Goal: Find specific page/section: Find specific page/section

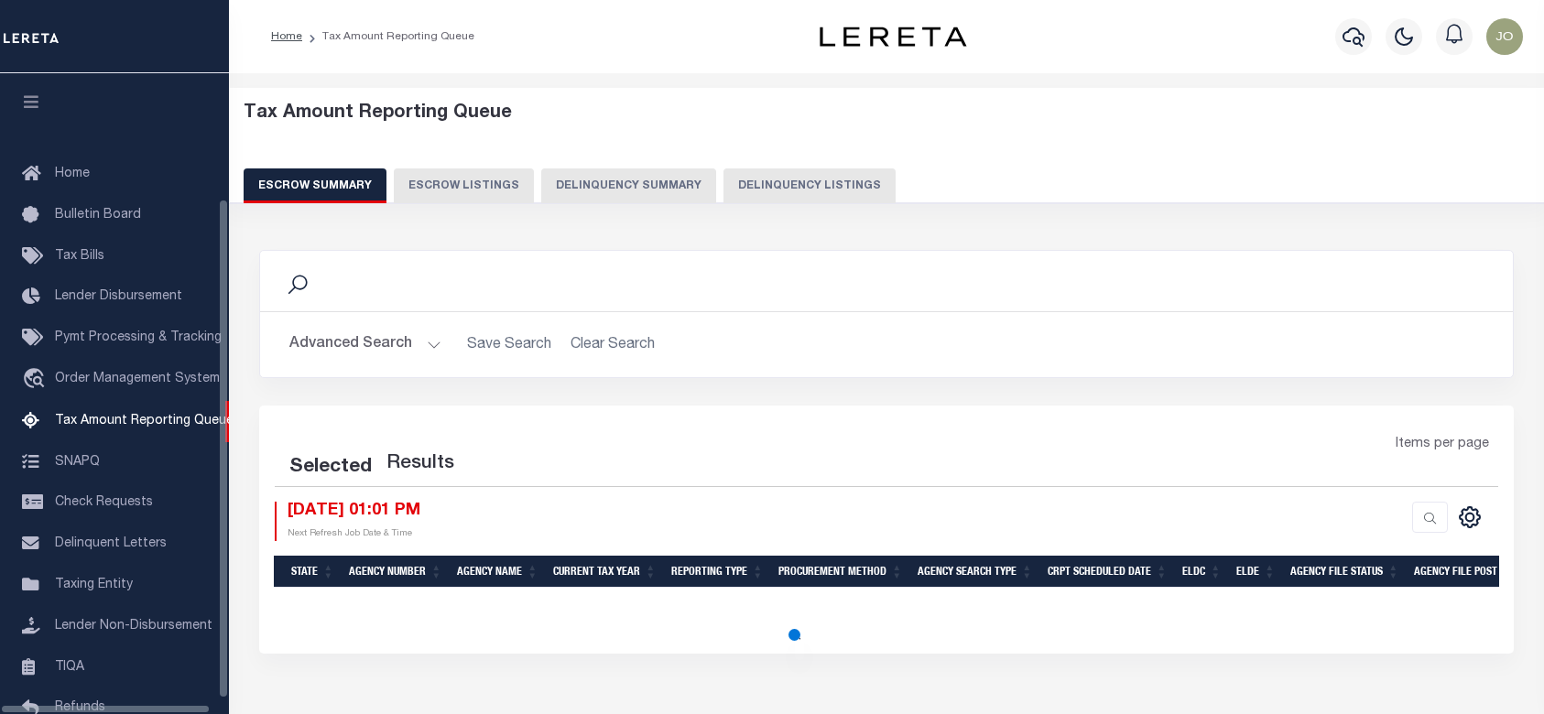
select select "100"
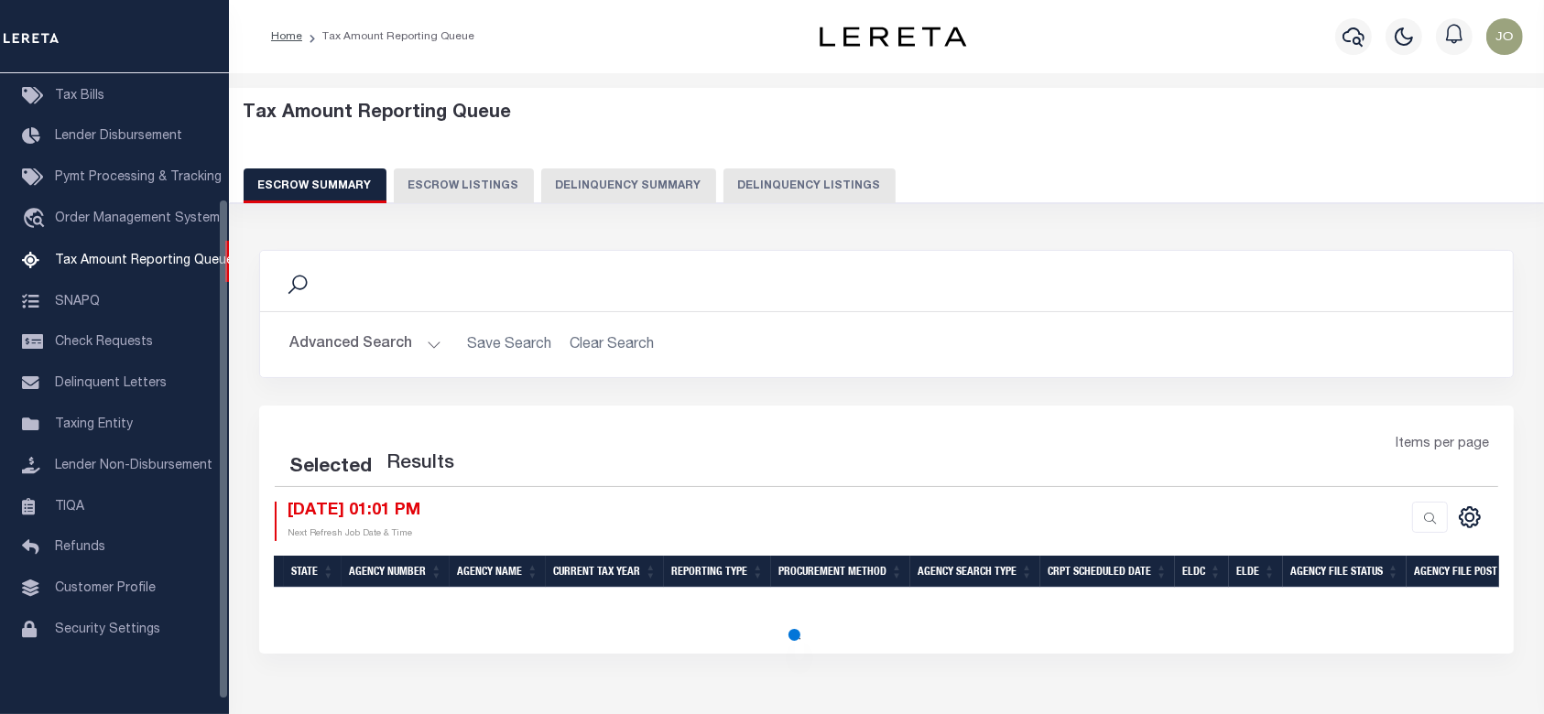
select select "100"
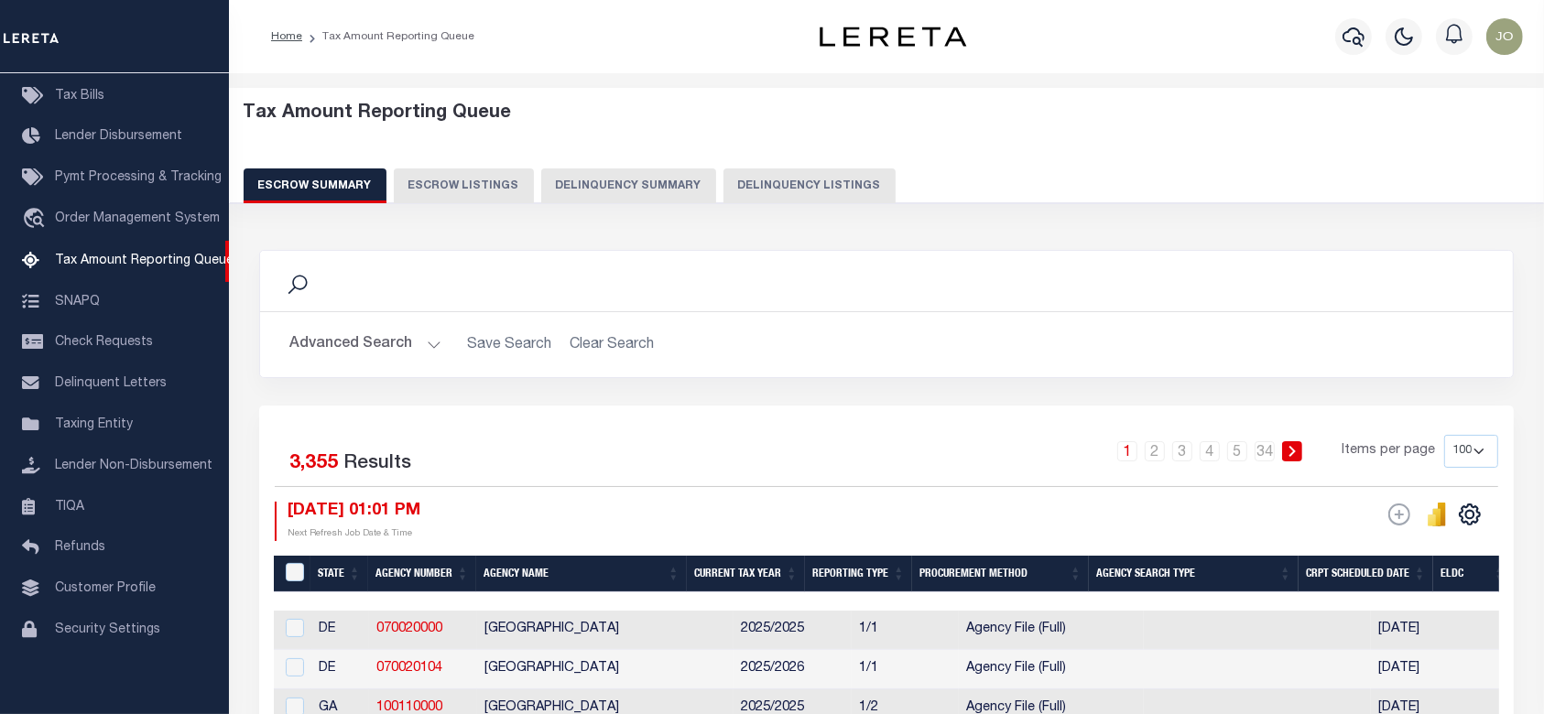
drag, startPoint x: 644, startPoint y: 178, endPoint x: 889, endPoint y: 55, distance: 274.4
click at [644, 178] on button "Delinquency Summary" at bounding box center [628, 186] width 175 height 35
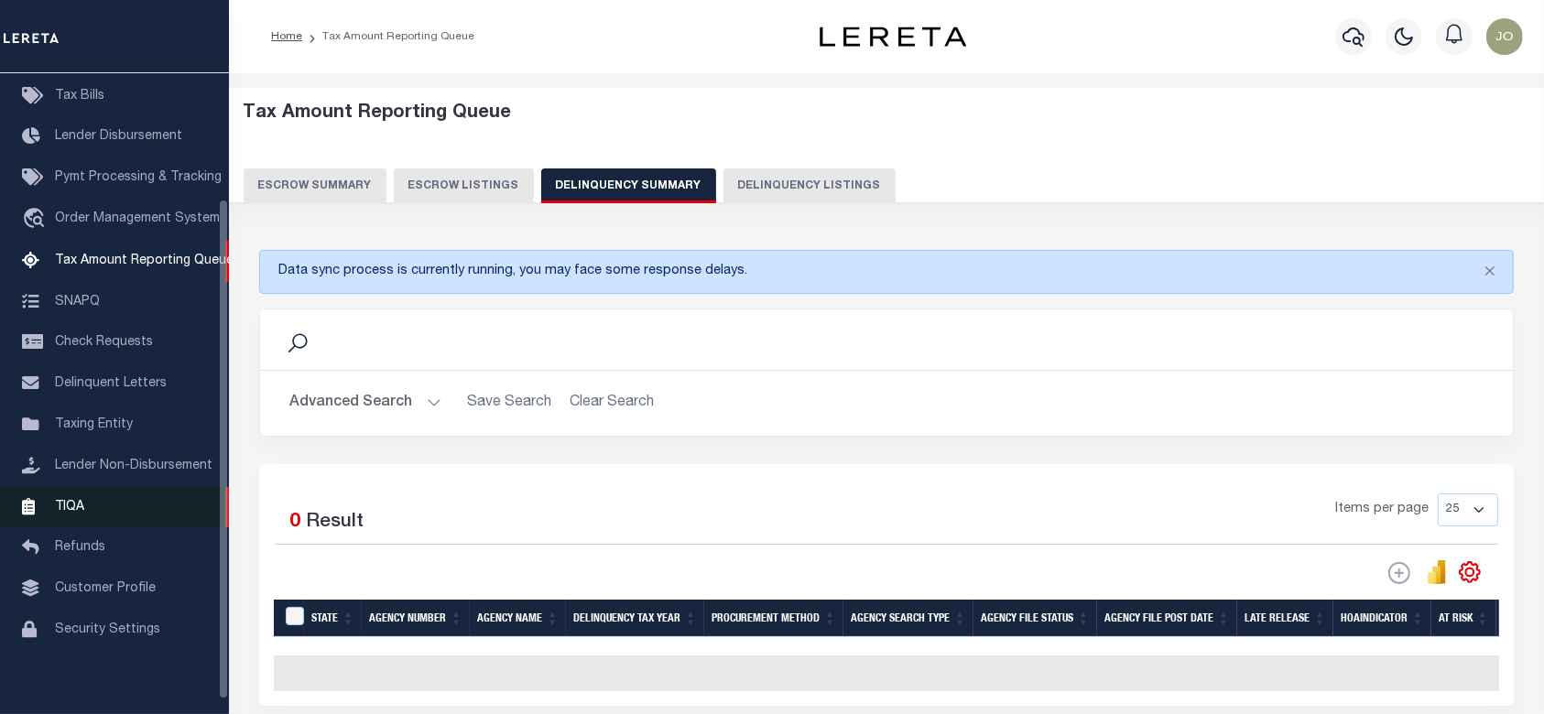
click at [105, 517] on link "TIQA" at bounding box center [114, 507] width 229 height 41
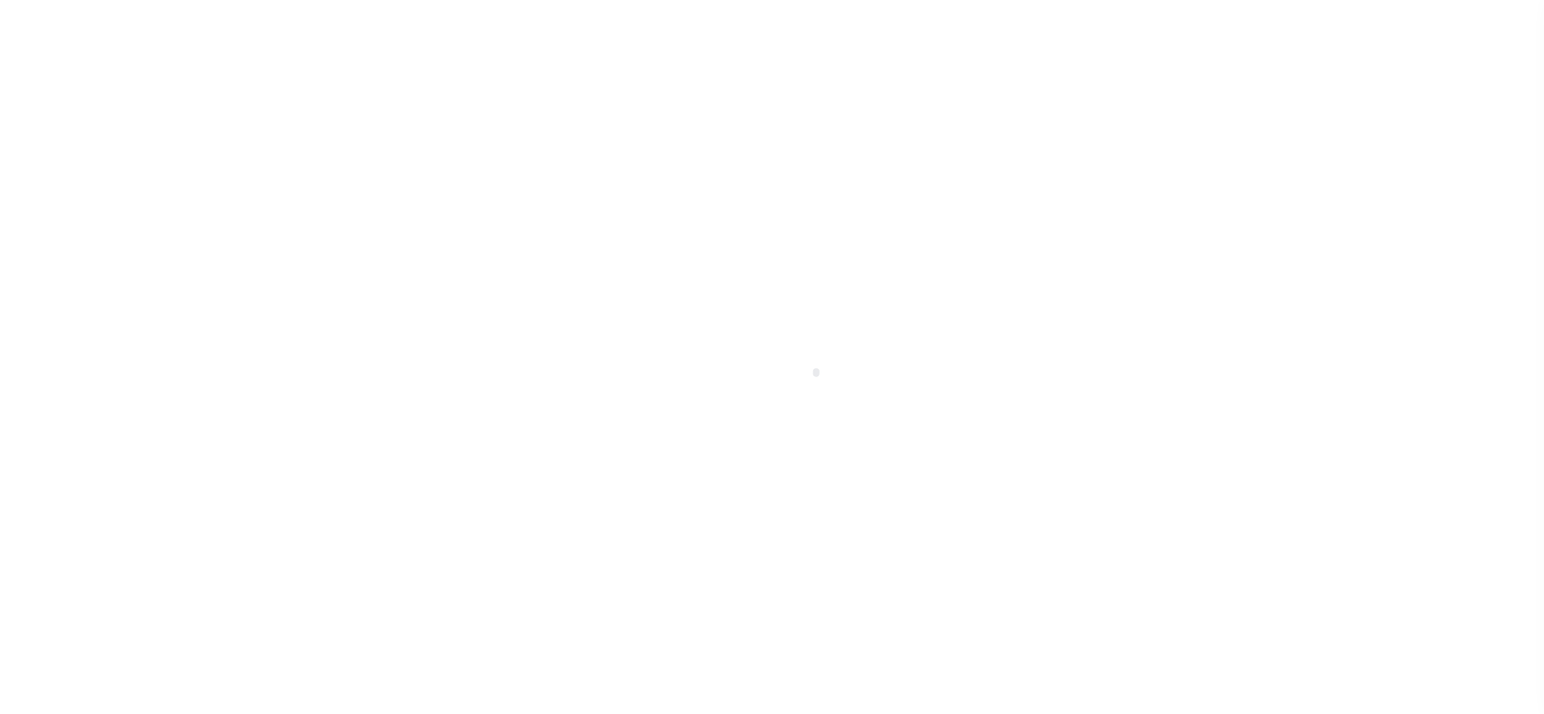
scroll to position [179, 0]
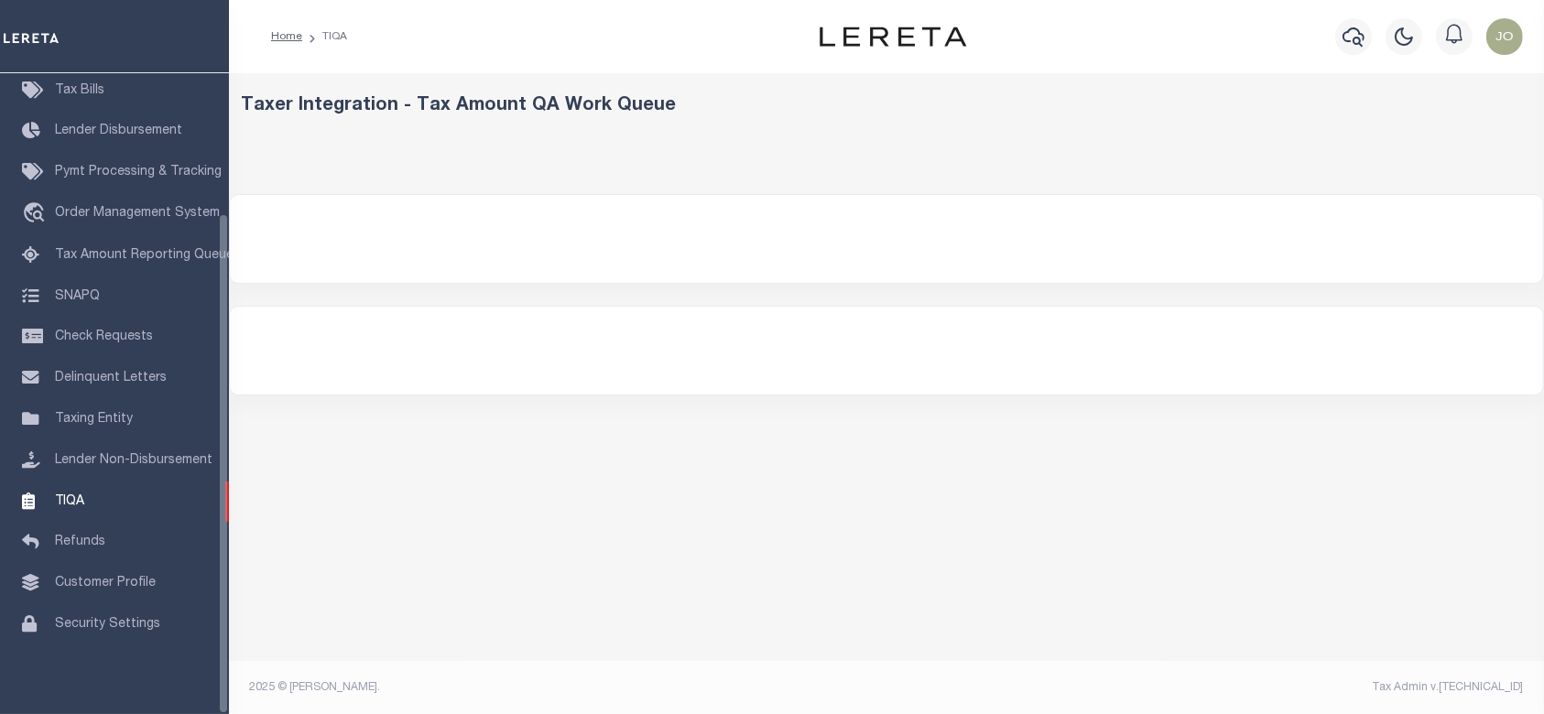
select select "200"
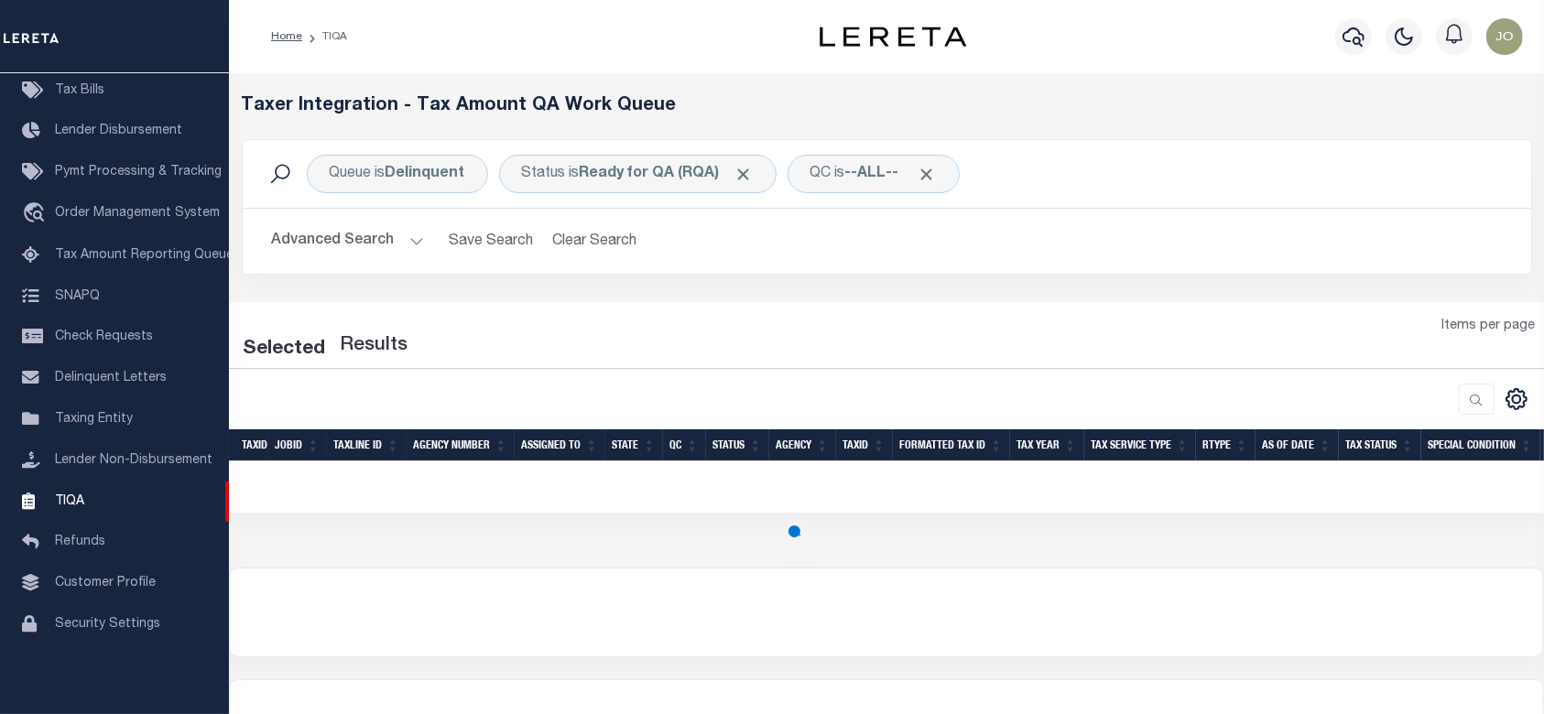
select select "200"
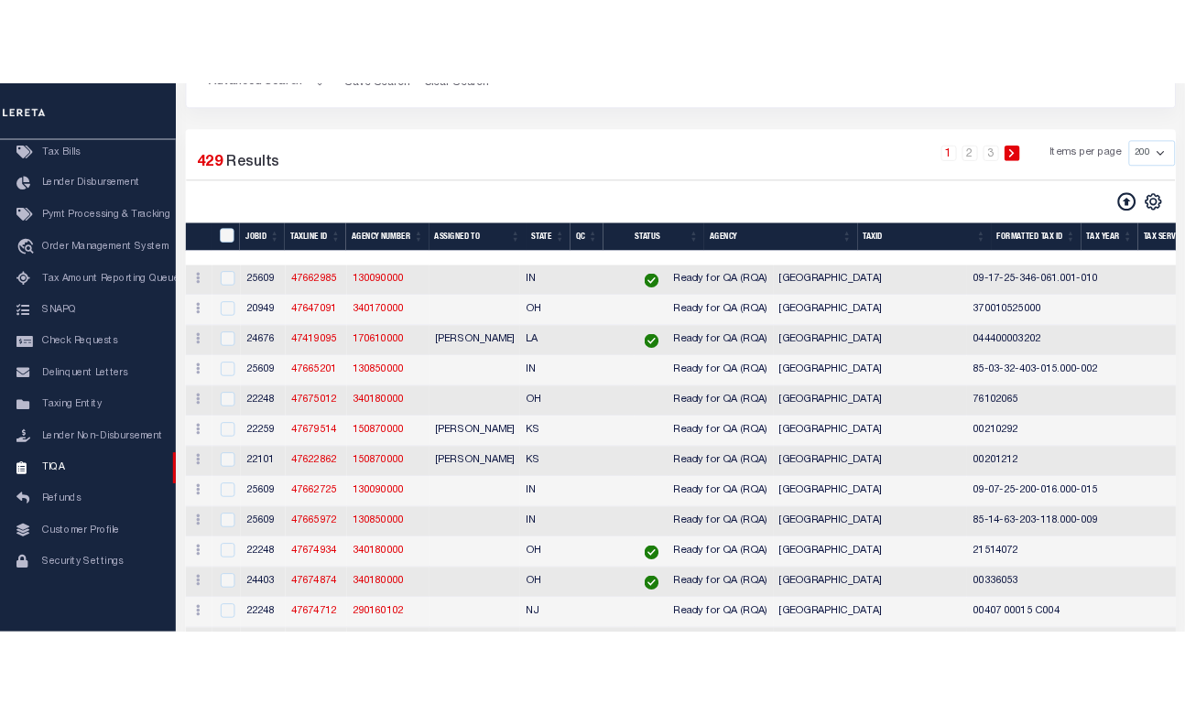
scroll to position [0, 0]
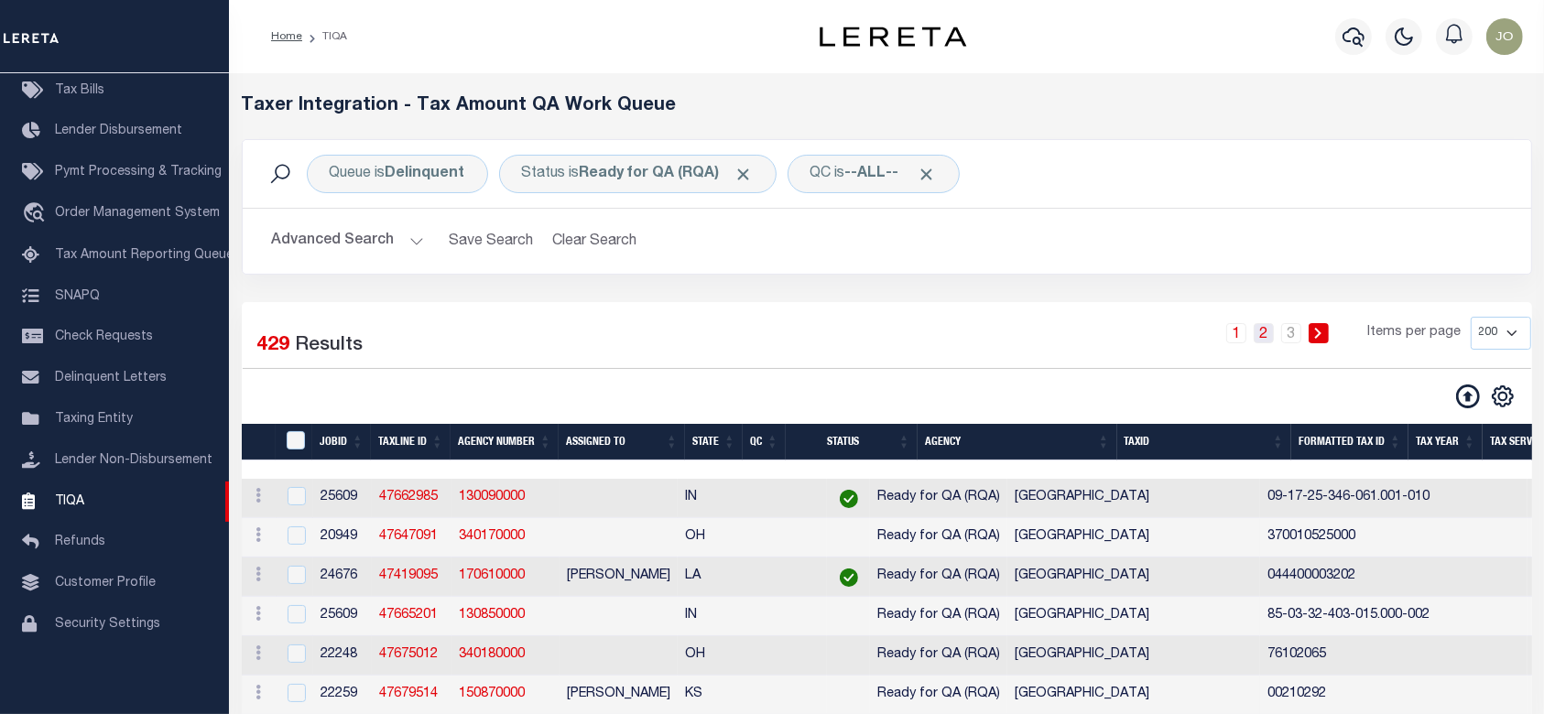
click at [1268, 332] on link "2" at bounding box center [1264, 333] width 20 height 20
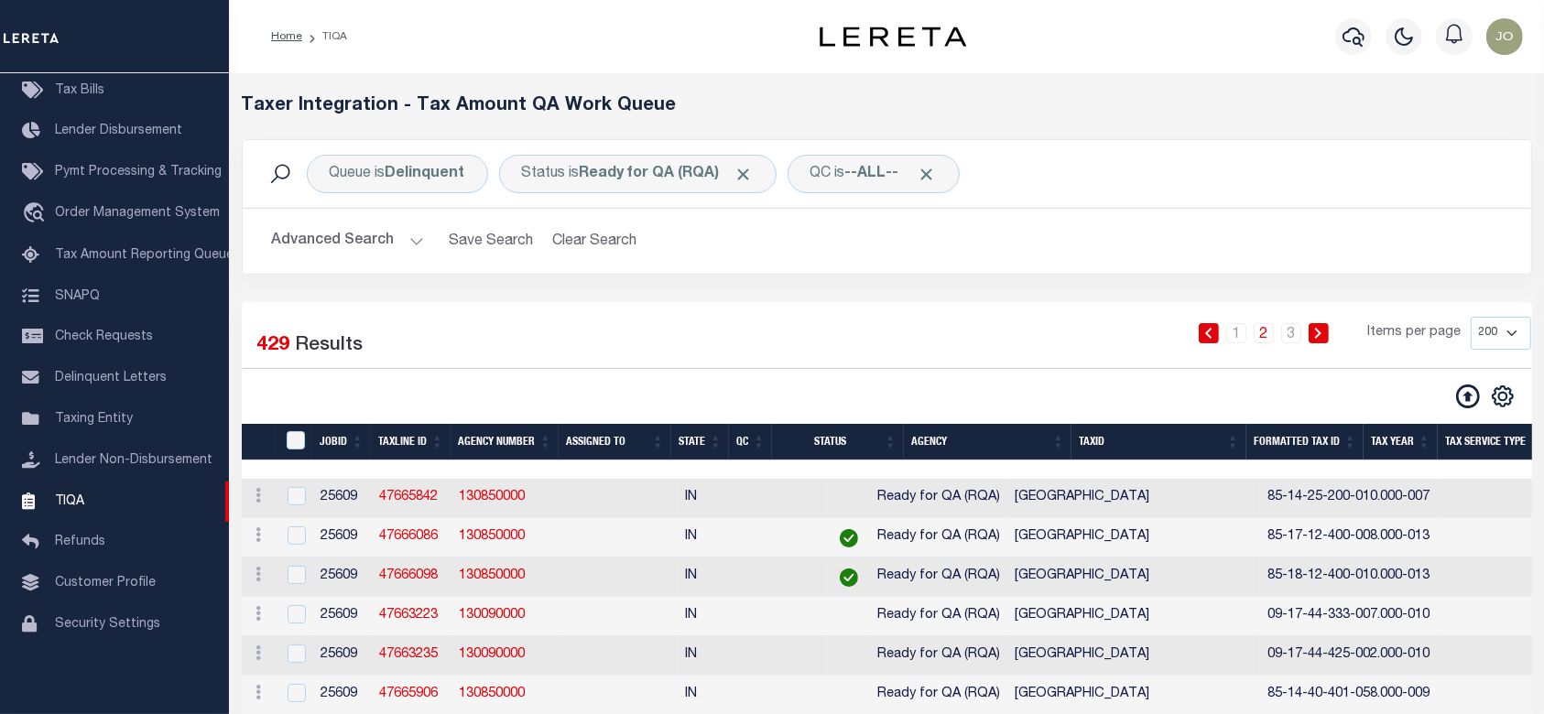
click at [933, 170] on span "Click to Remove" at bounding box center [927, 174] width 19 height 19
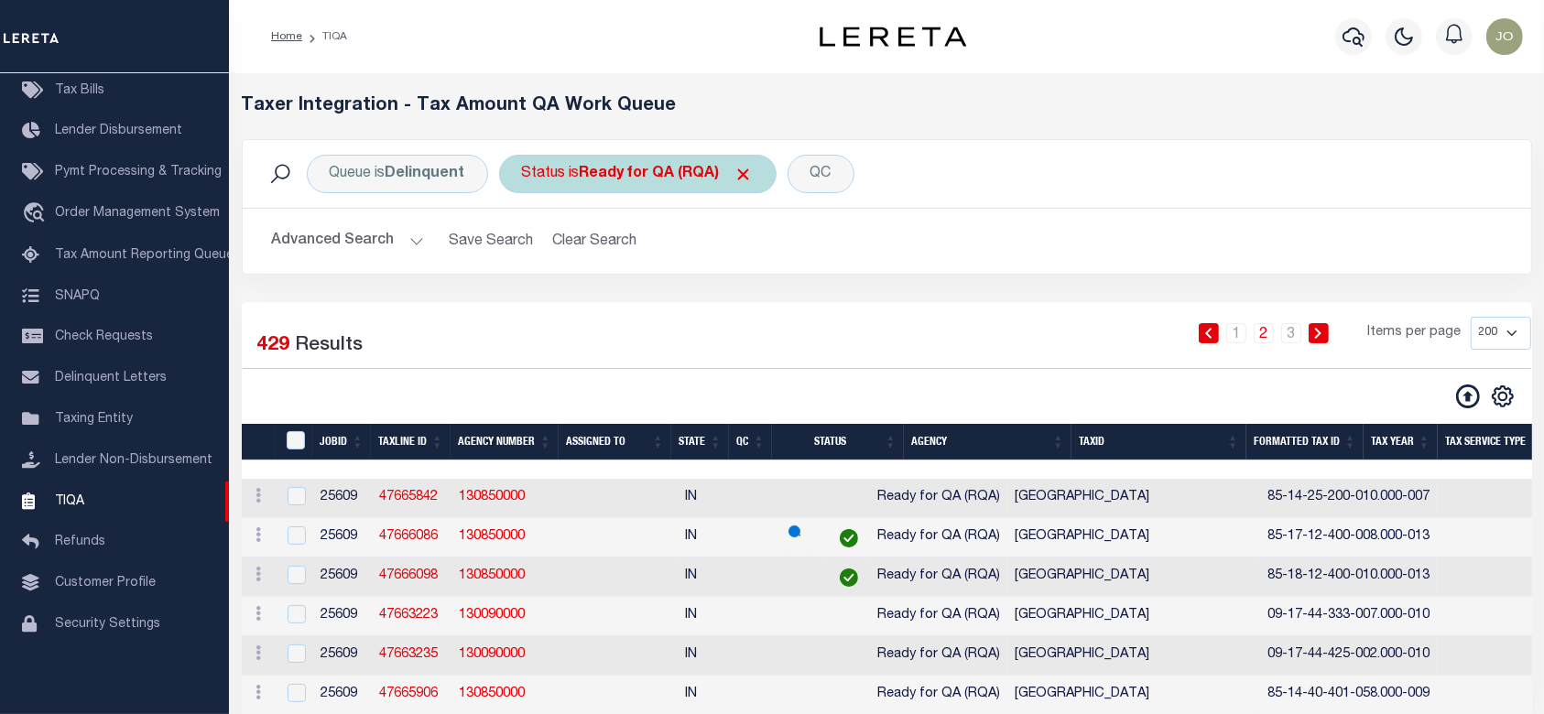
click at [753, 169] on span "Click to Remove" at bounding box center [744, 174] width 19 height 19
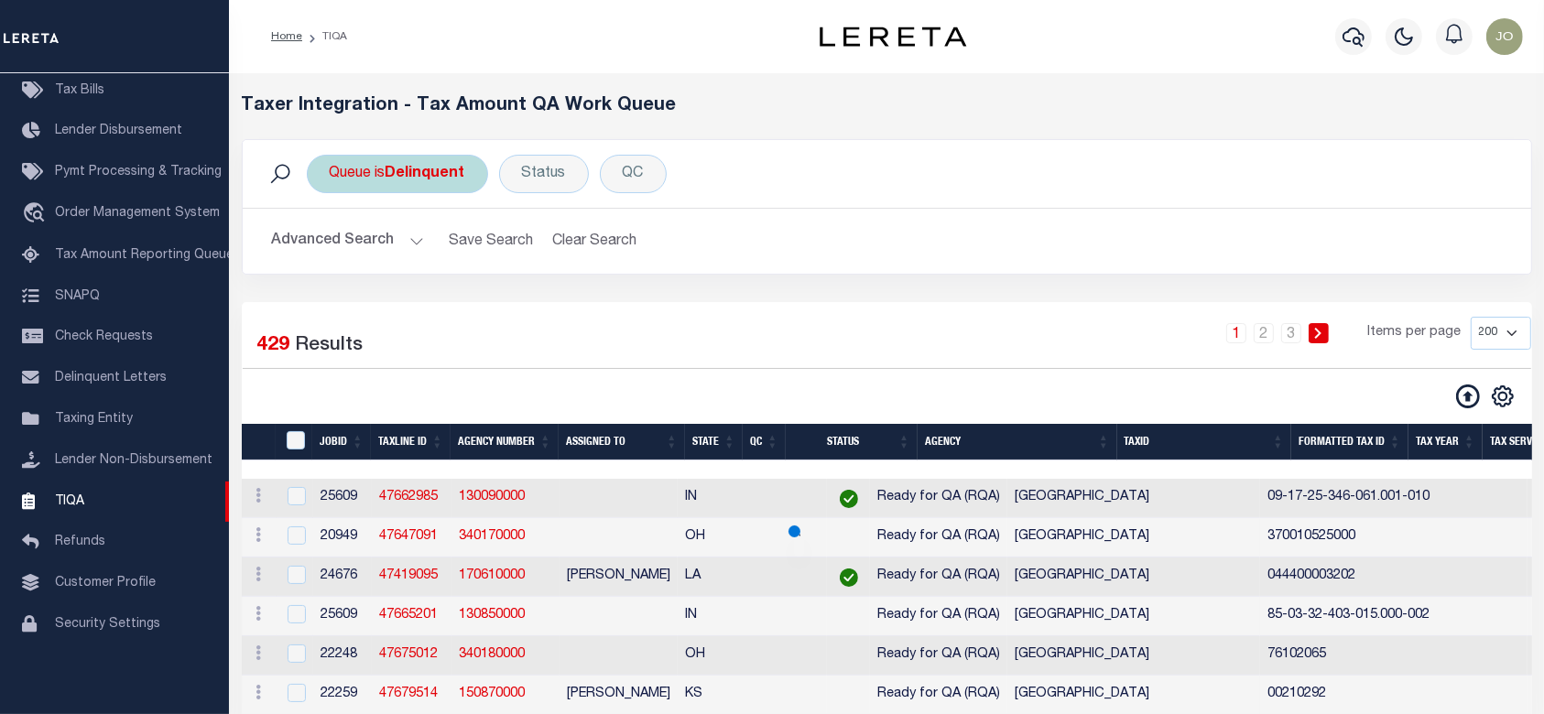
click at [467, 172] on div "Queue is Delinquent" at bounding box center [397, 174] width 181 height 38
select select "DEL"
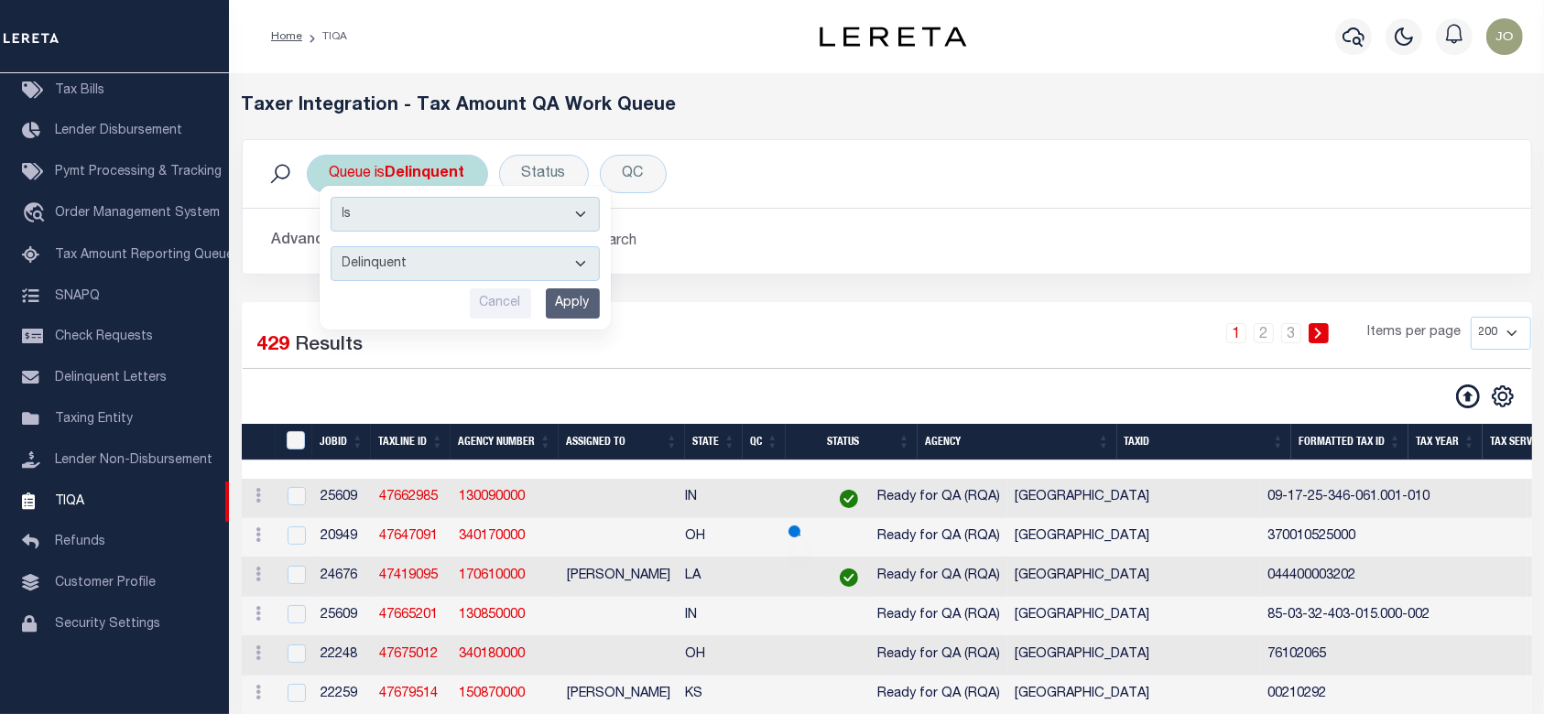
click at [556, 213] on select "Is Contains" at bounding box center [465, 214] width 269 height 35
click at [557, 213] on select "Is Contains" at bounding box center [465, 214] width 269 height 35
click at [498, 268] on select "--ALL-- Delinquent Escrow" at bounding box center [465, 263] width 269 height 35
click at [592, 300] on input "Apply" at bounding box center [573, 304] width 54 height 30
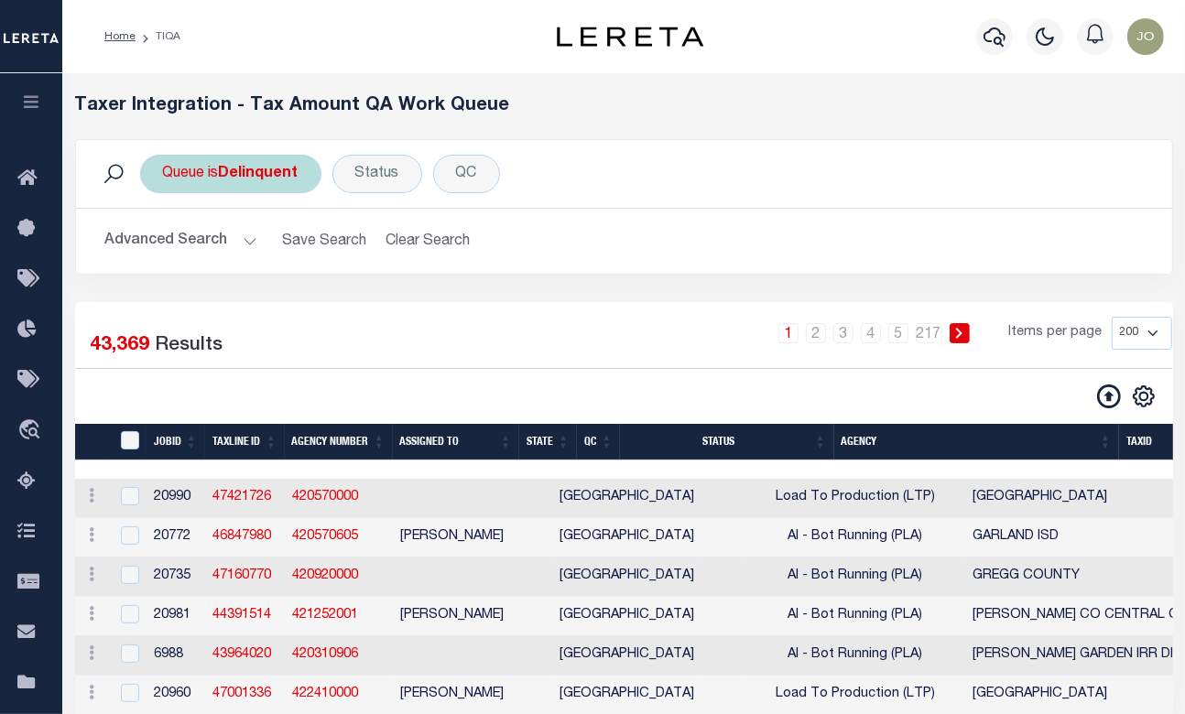
click at [290, 180] on b "Delinquent" at bounding box center [259, 174] width 80 height 15
select select "DEL"
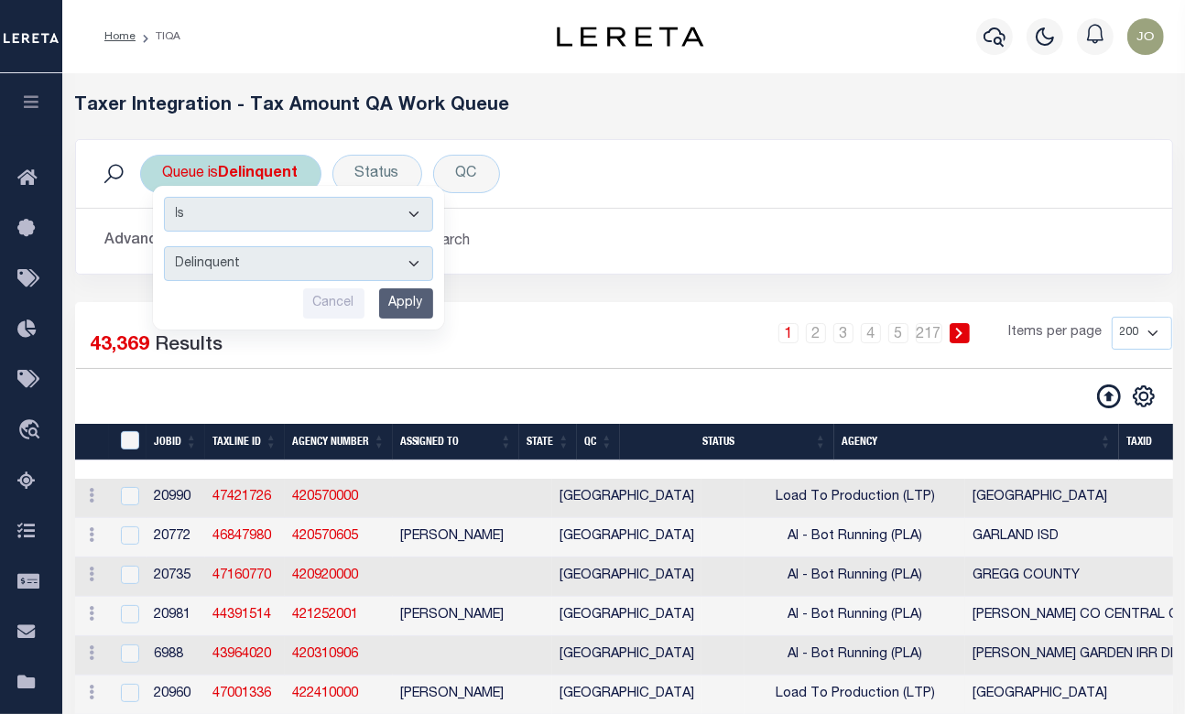
click at [328, 211] on select "Is Contains" at bounding box center [298, 214] width 269 height 35
click at [855, 110] on h5 "Taxer Integration - Tax Amount QA Work Queue" at bounding box center [624, 106] width 1098 height 22
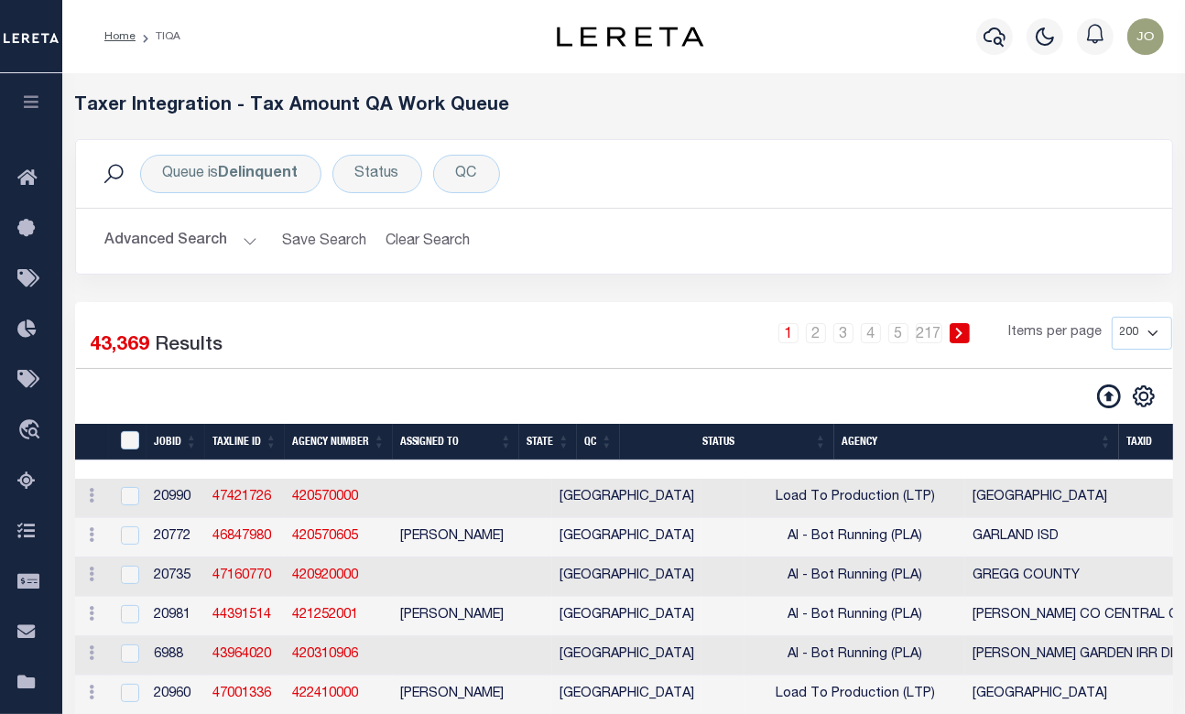
click at [219, 231] on button "Advanced Search" at bounding box center [181, 241] width 152 height 36
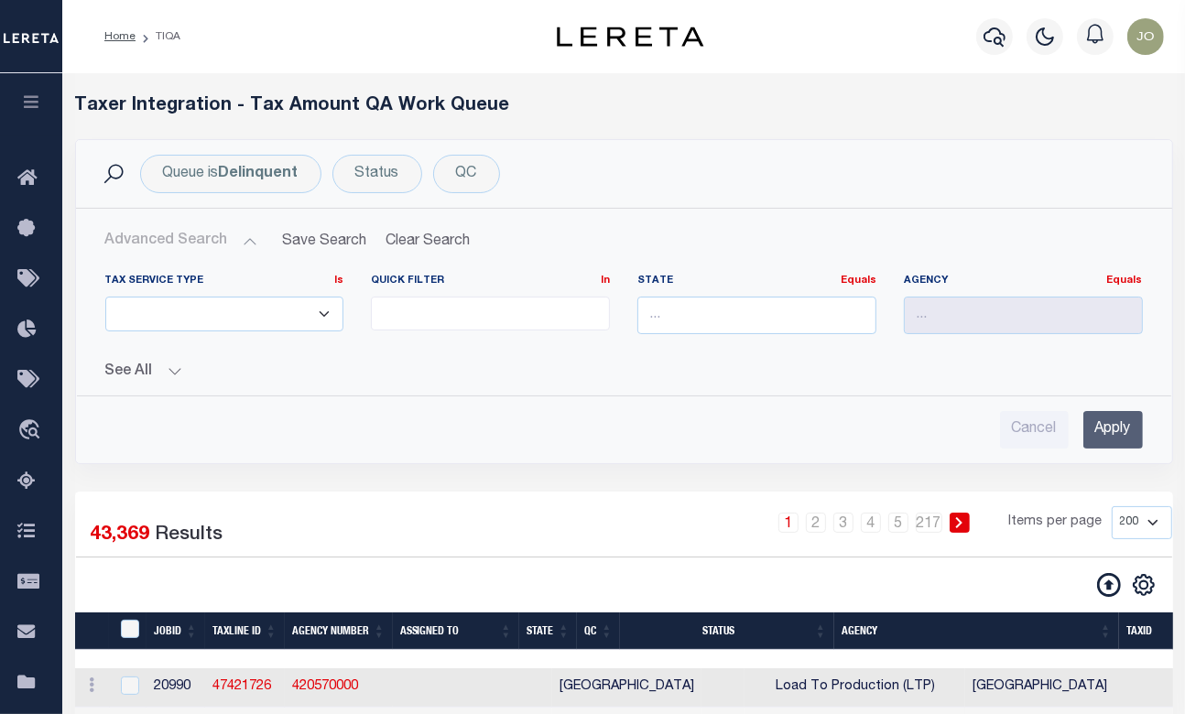
click at [172, 354] on div "See All JobID Equals Equals Is Not Equal To Is Less Than" at bounding box center [624, 365] width 1038 height 32
click at [169, 365] on button "See All" at bounding box center [624, 372] width 1038 height 17
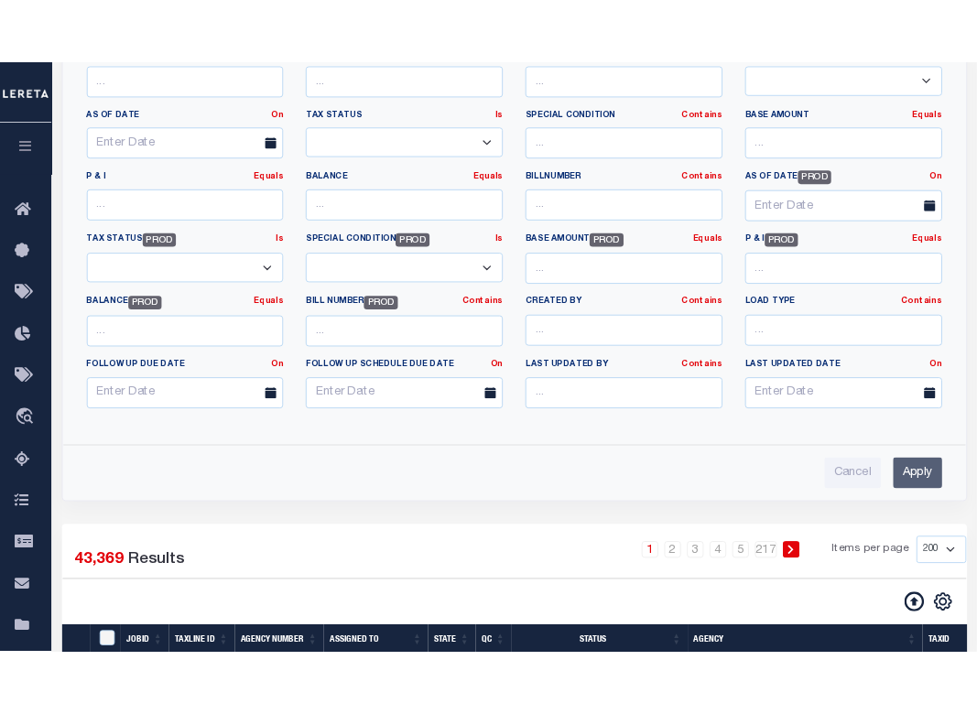
scroll to position [122, 0]
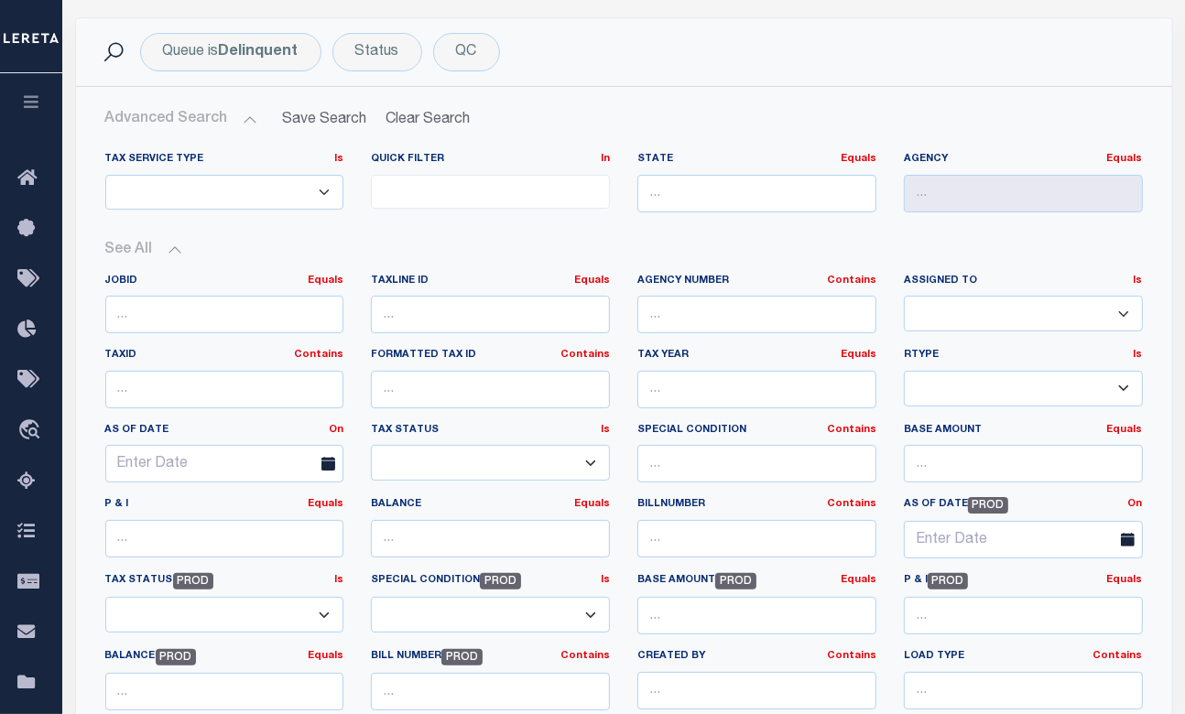
click at [156, 256] on button "See All" at bounding box center [624, 250] width 1038 height 17
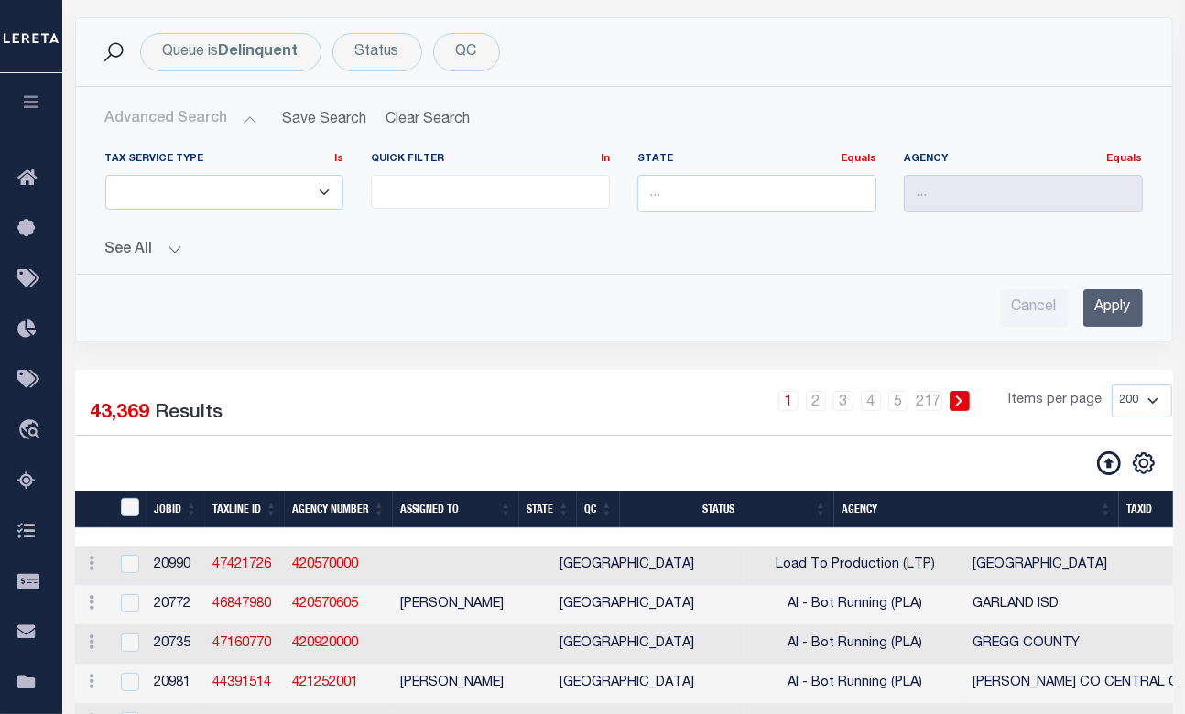
click at [197, 114] on button "Advanced Search" at bounding box center [181, 120] width 152 height 36
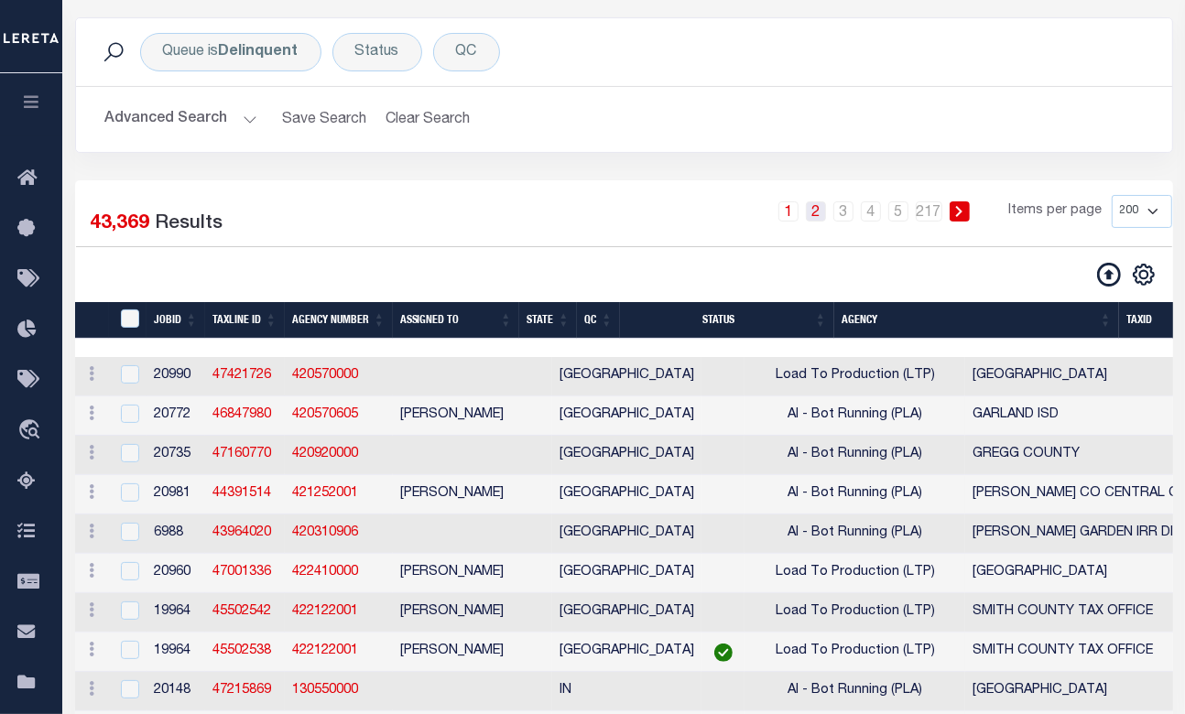
click at [821, 209] on link "2" at bounding box center [816, 212] width 20 height 20
